Goal: Use online tool/utility: Utilize a website feature to perform a specific function

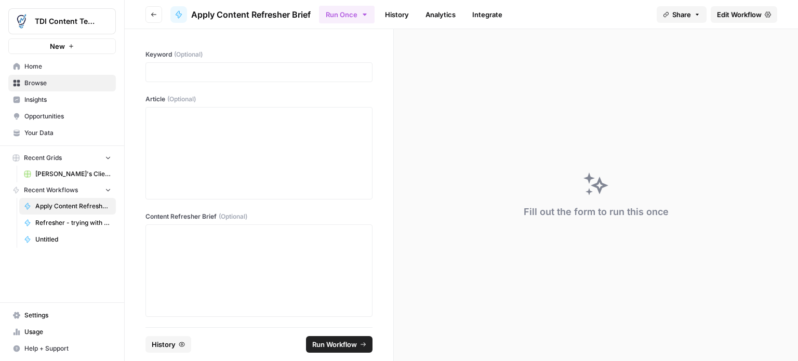
click at [741, 16] on span "Edit Workflow" at bounding box center [739, 14] width 45 height 10
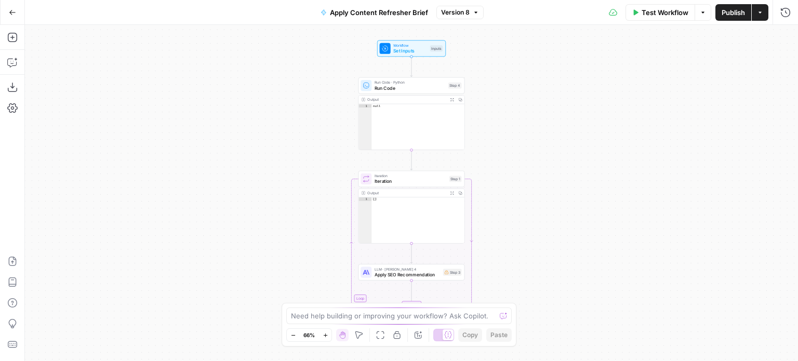
type textarea "****"
click at [450, 144] on div "null" at bounding box center [417, 130] width 92 height 53
click at [489, 137] on div "Workflow Set Inputs Inputs Run Code · Python Run Code Step 4 Output Expand Outp…" at bounding box center [411, 193] width 773 height 336
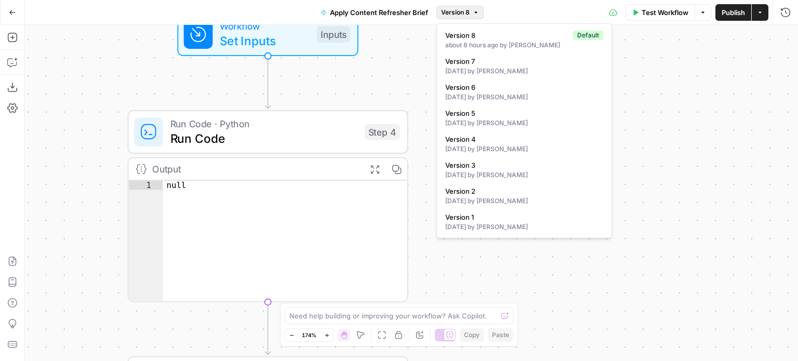
click at [473, 12] on icon "button" at bounding box center [476, 12] width 6 height 6
click at [386, 69] on div "Workflow Set Inputs Inputs Run Code · Python Run Code Step 4 Output Expand Outp…" at bounding box center [411, 193] width 773 height 336
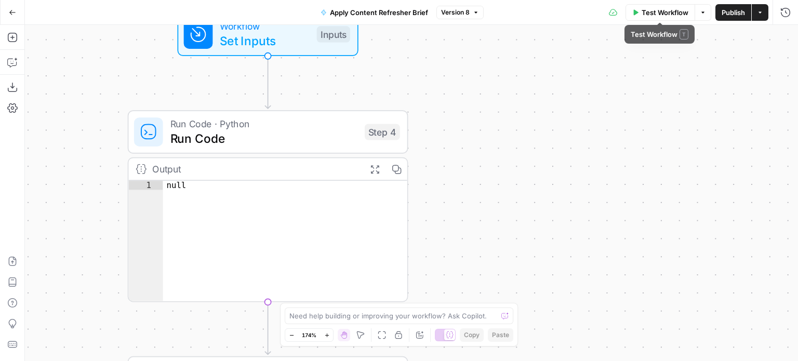
click at [641, 11] on span "Test Workflow" at bounding box center [664, 12] width 47 height 10
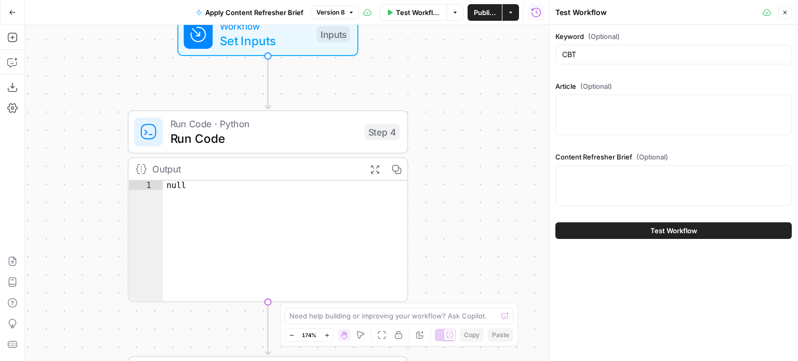
click at [664, 230] on span "Test Workflow" at bounding box center [673, 230] width 47 height 10
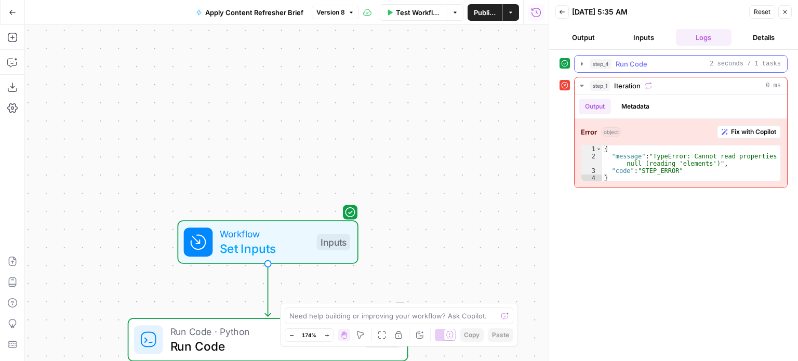
click at [586, 62] on button "step_4 Run Code 2 seconds / 1 tasks" at bounding box center [680, 64] width 212 height 17
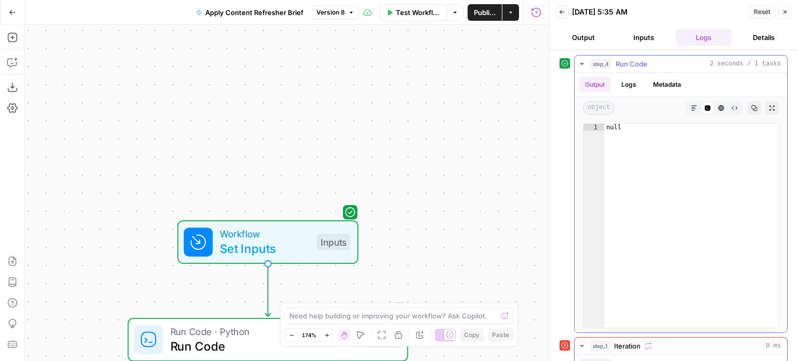
click at [629, 83] on button "Logs" at bounding box center [629, 85] width 28 height 16
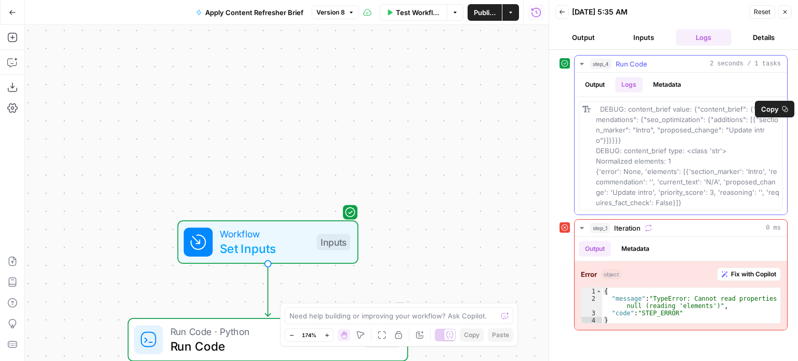
drag, startPoint x: 683, startPoint y: 201, endPoint x: 598, endPoint y: 109, distance: 125.3
click at [598, 109] on div "DEBUG: content_brief value: {"content_brief": {"recommendations": {"seo_optimiz…" at bounding box center [687, 156] width 183 height 104
copy span "DEBUG: content_brief value: {"content_brief": {"recommendations": {"seo_optimiz…"
